Goal: Transaction & Acquisition: Obtain resource

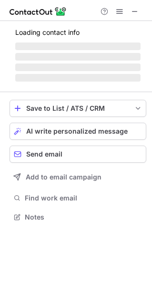
scroll to position [5, 5]
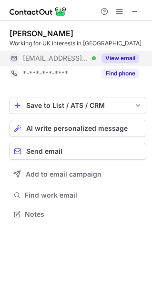
click at [120, 57] on button "View email" at bounding box center [121, 58] width 38 height 10
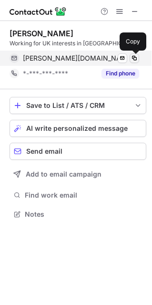
click at [137, 60] on span at bounding box center [135, 58] width 8 height 8
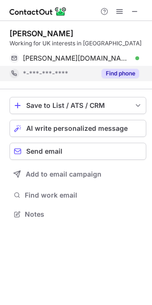
click at [118, 75] on button "Find phone" at bounding box center [121, 74] width 38 height 10
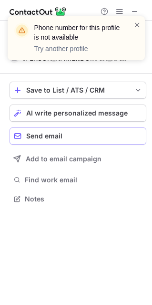
scroll to position [192, 152]
click at [136, 12] on div "Phone number for this profile is not available Try another profile" at bounding box center [76, 42] width 153 height 71
click at [134, 13] on div "Phone number for this profile is not available Try another profile" at bounding box center [76, 42] width 153 height 71
click at [136, 24] on span at bounding box center [138, 25] width 8 height 10
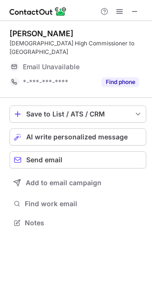
scroll to position [5, 5]
click at [135, 15] on span at bounding box center [135, 12] width 8 height 8
